Goal: Task Accomplishment & Management: Complete application form

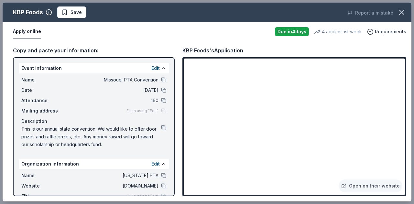
scroll to position [177, 0]
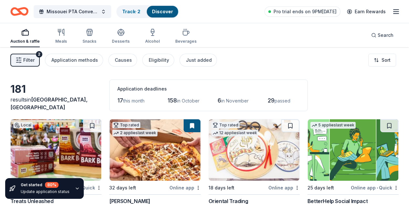
scroll to position [304, 0]
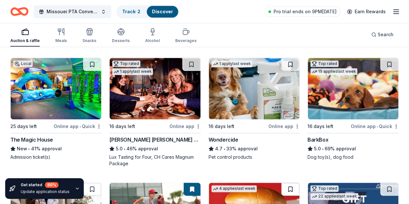
click at [299, 183] on button at bounding box center [290, 189] width 18 height 13
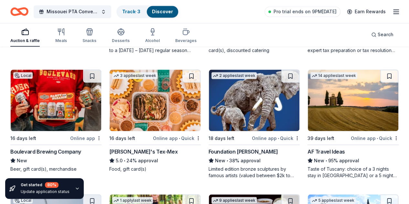
scroll to position [555, 0]
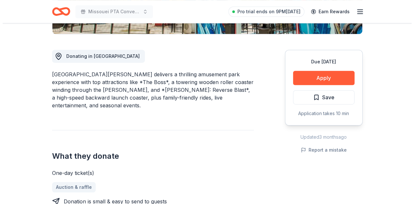
scroll to position [163, 0]
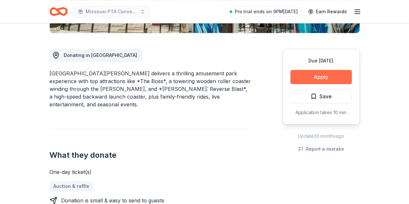
click at [322, 75] on button "Apply" at bounding box center [320, 77] width 61 height 14
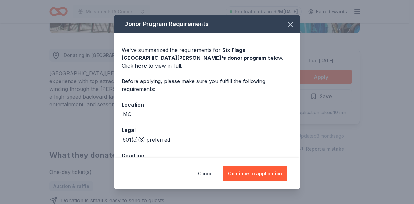
scroll to position [12, 0]
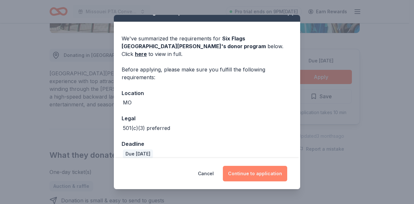
click at [264, 169] on button "Continue to application" at bounding box center [255, 174] width 64 height 16
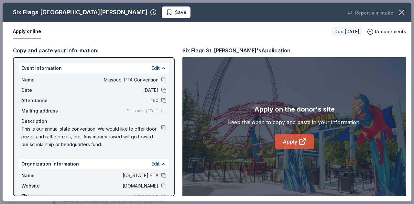
click at [294, 139] on link "Apply" at bounding box center [294, 142] width 39 height 16
